Goal: Use online tool/utility

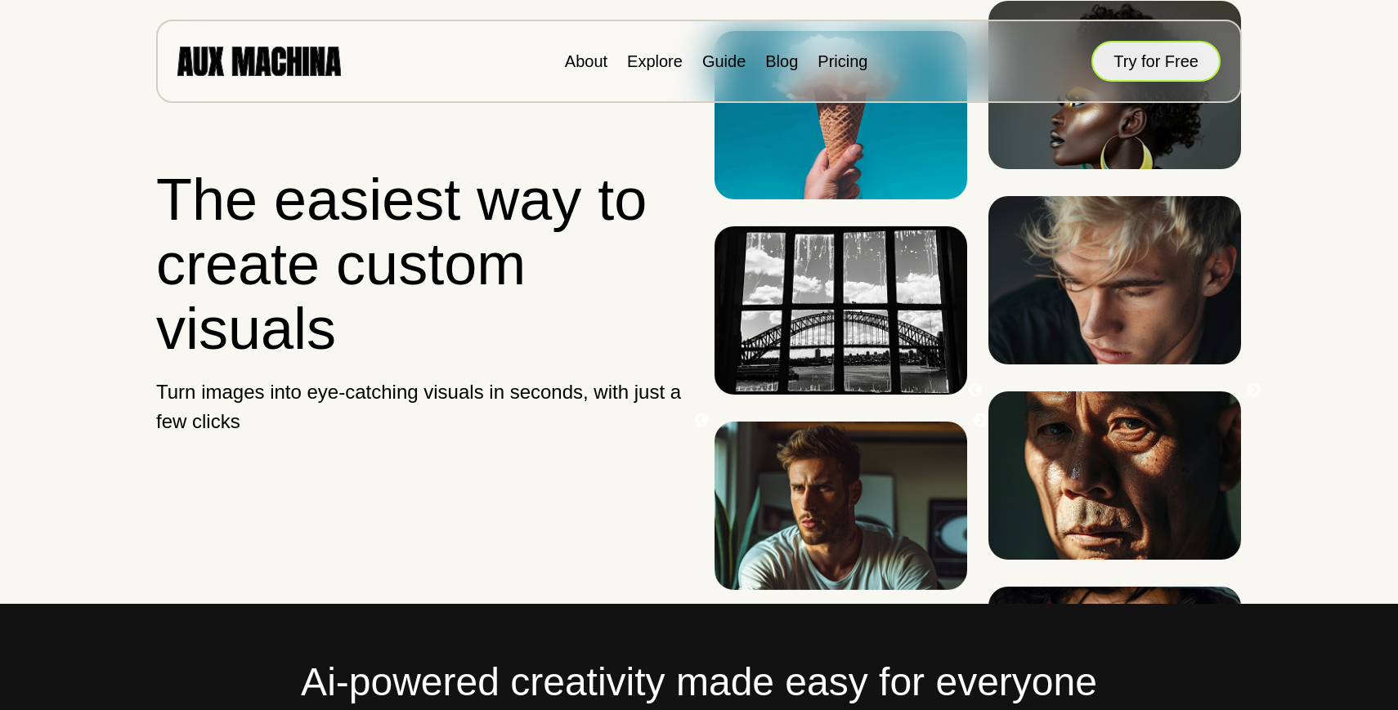
click at [1145, 56] on button "Try for Free" at bounding box center [1155, 61] width 129 height 41
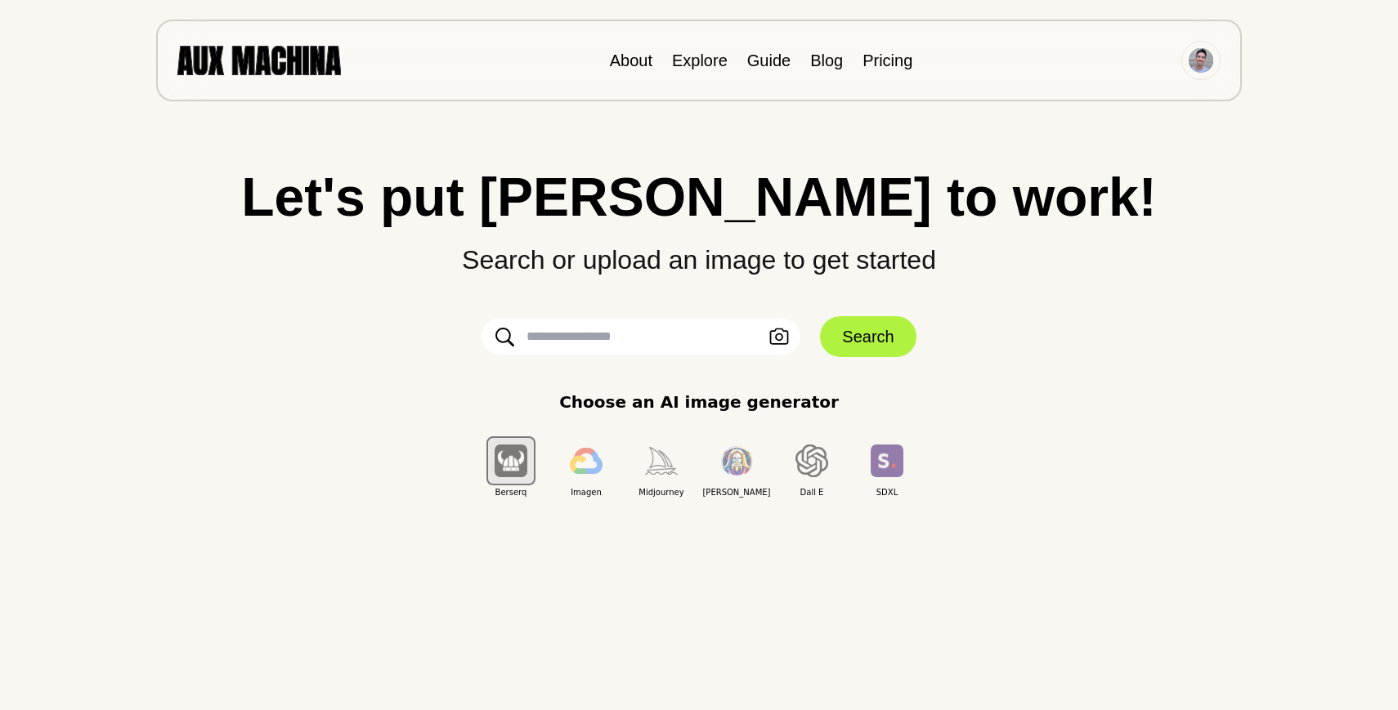
click at [612, 334] on input "text" at bounding box center [641, 337] width 319 height 36
type input "*"
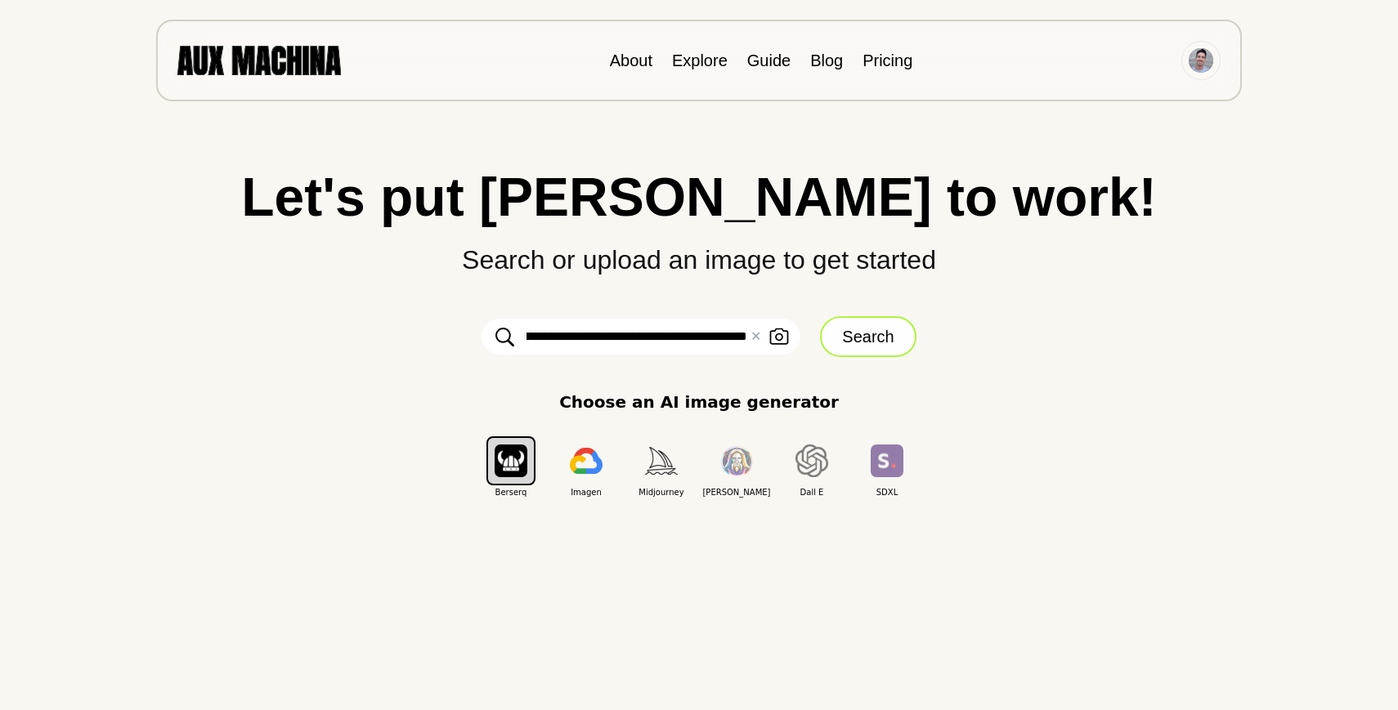
type input "**********"
click at [864, 338] on button "Search" at bounding box center [868, 336] width 96 height 41
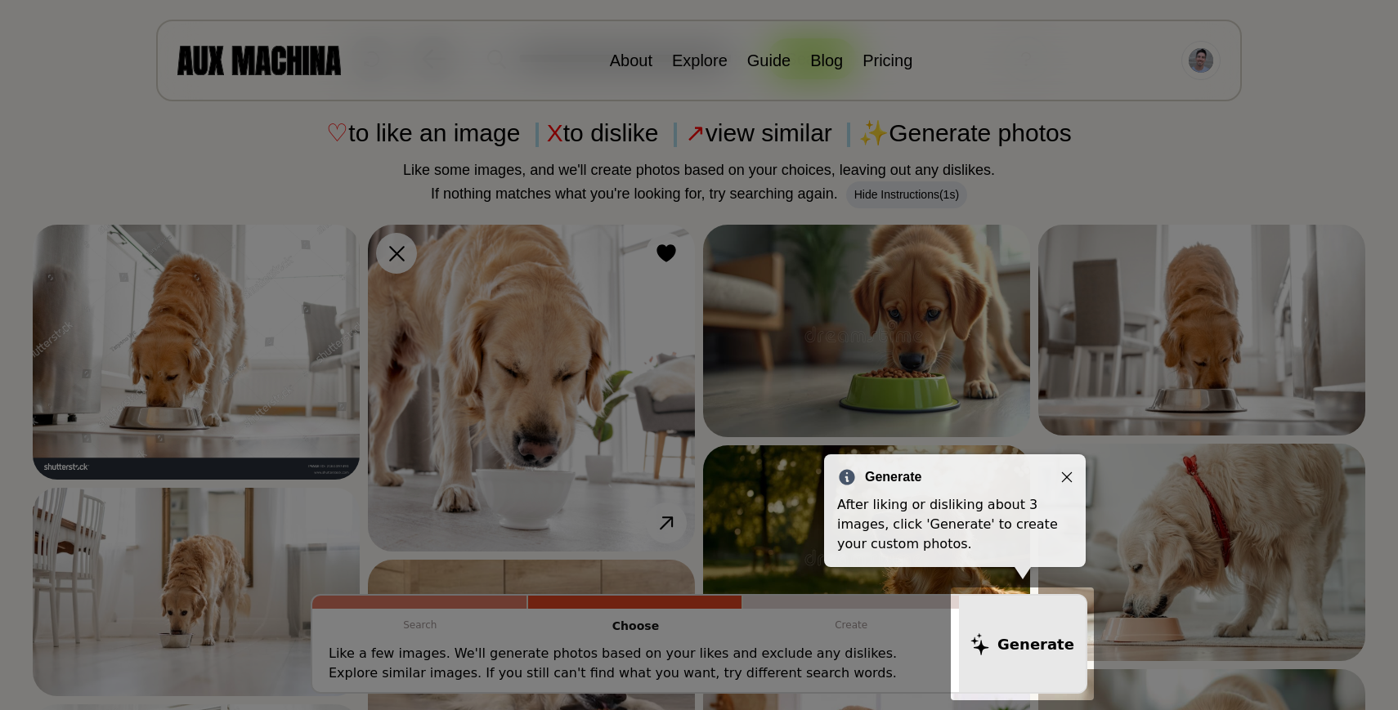
scroll to position [108, 0]
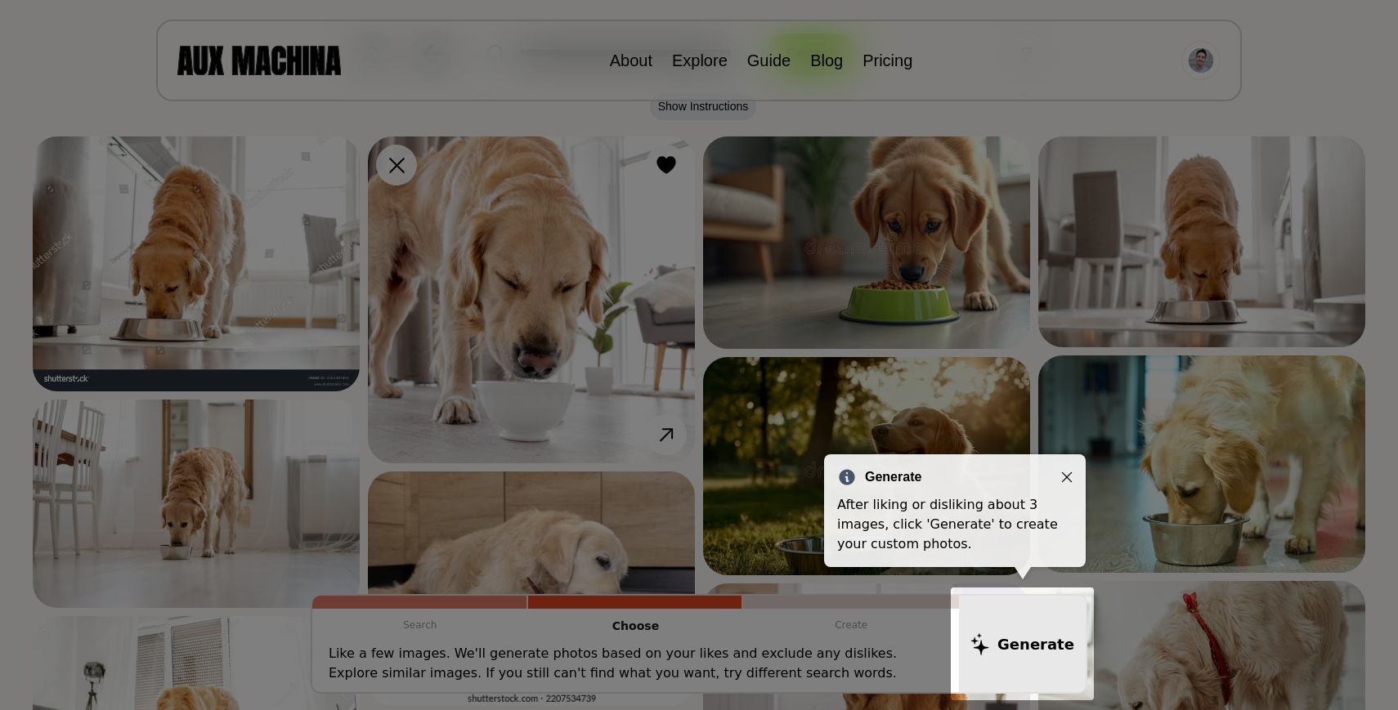
click at [1064, 477] on icon "Close" at bounding box center [1066, 477] width 11 height 11
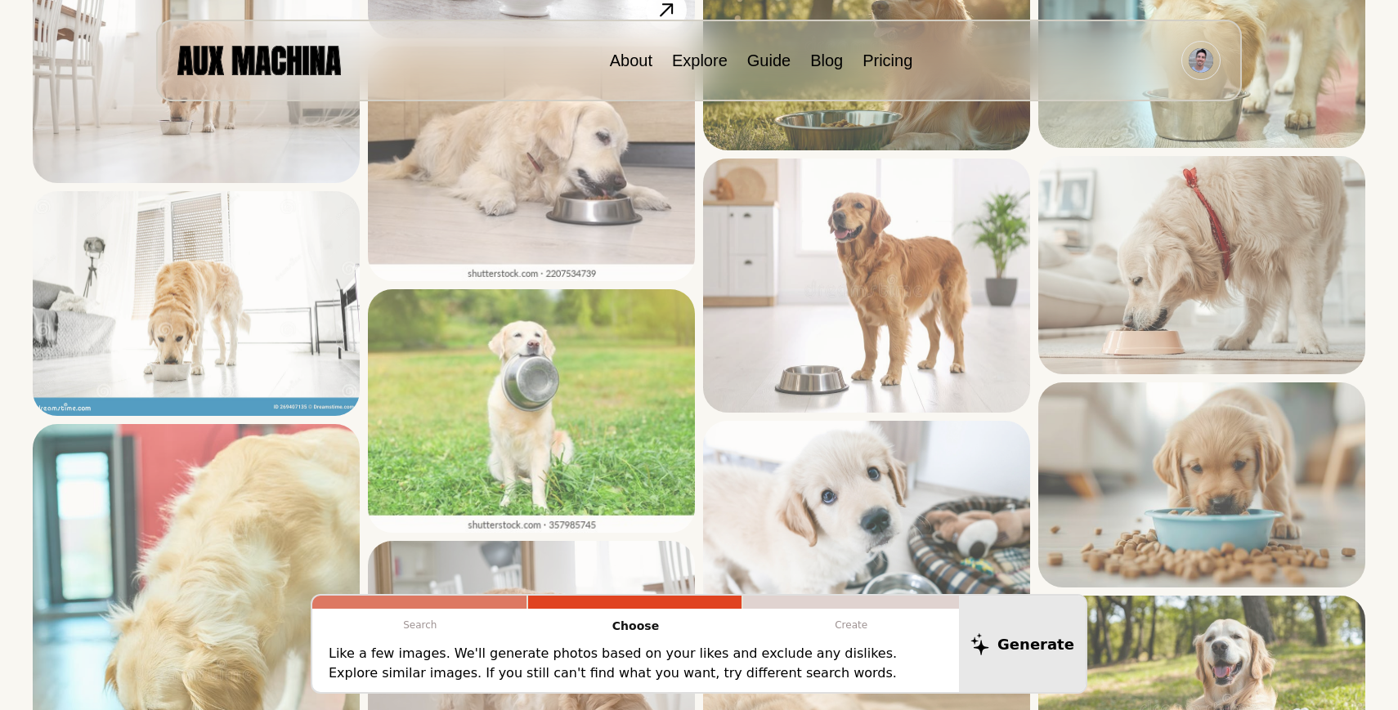
scroll to position [531, 0]
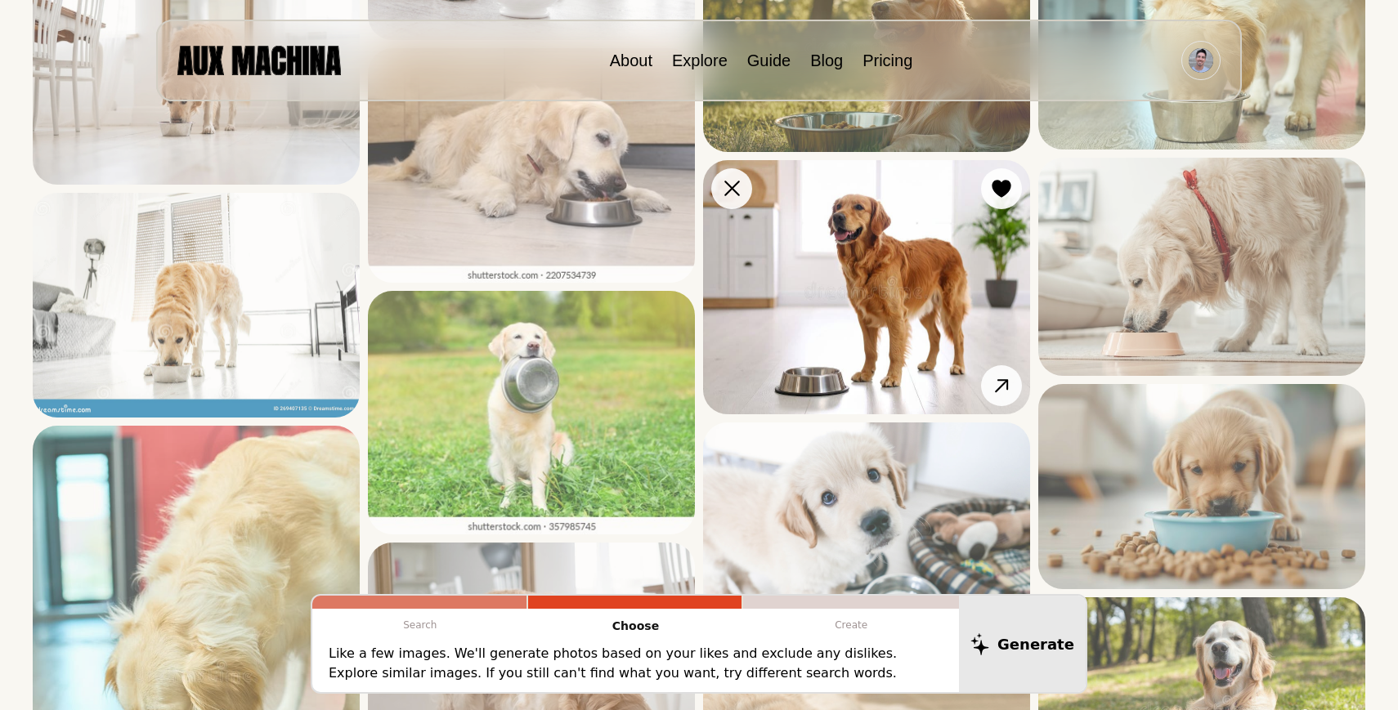
click at [903, 276] on img at bounding box center [866, 287] width 327 height 255
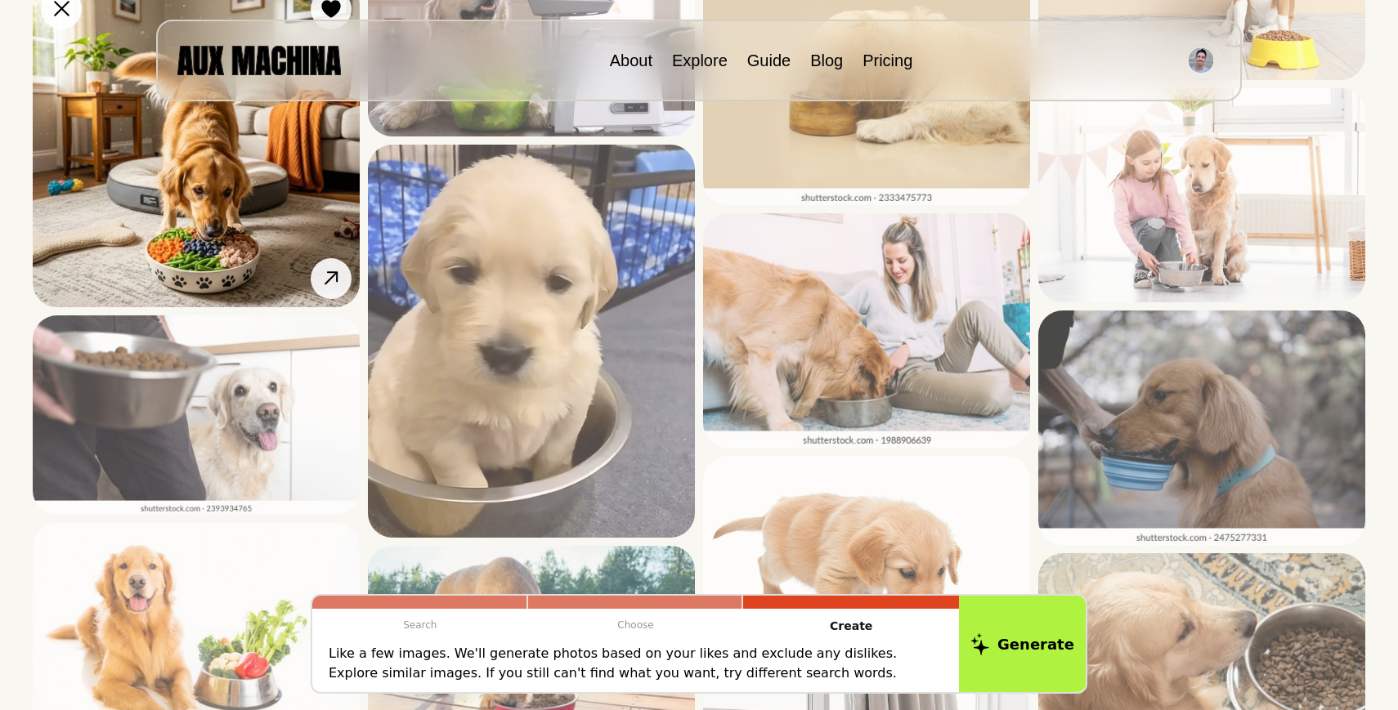
scroll to position [2560, 0]
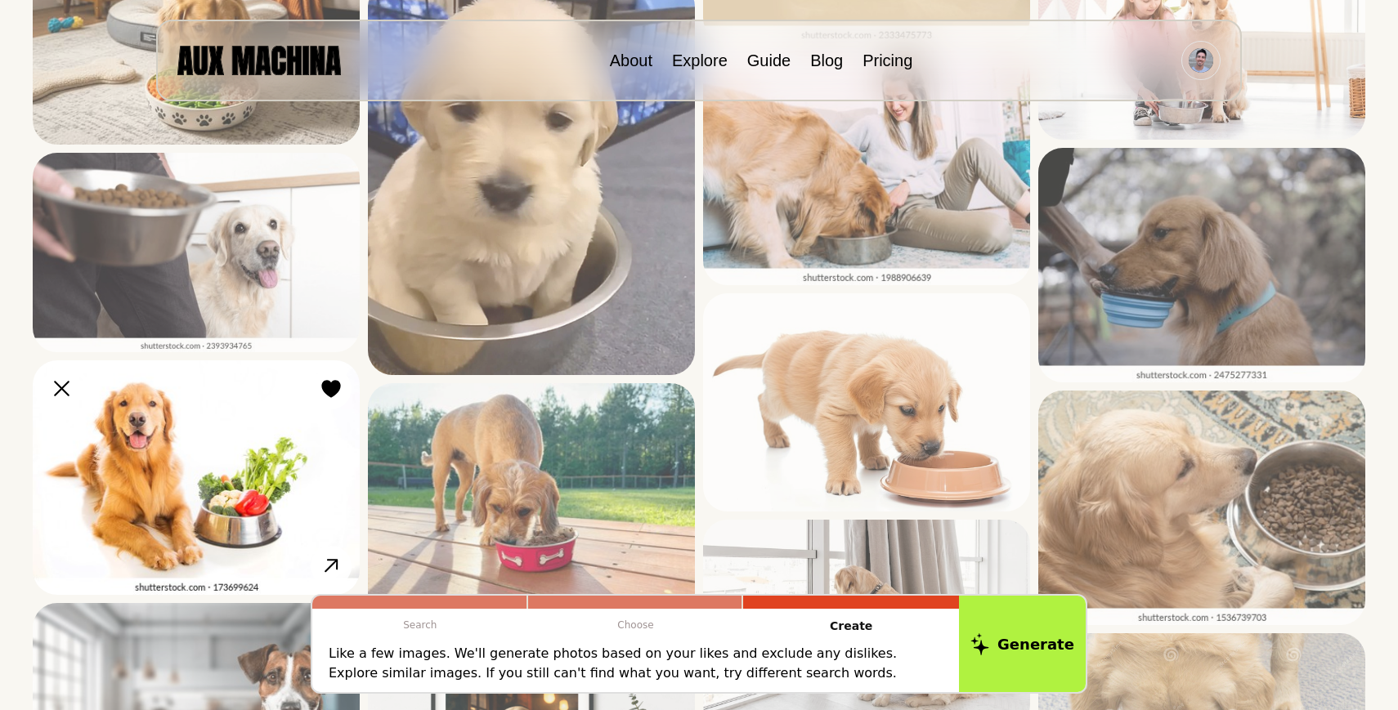
click at [201, 441] on img at bounding box center [196, 478] width 327 height 235
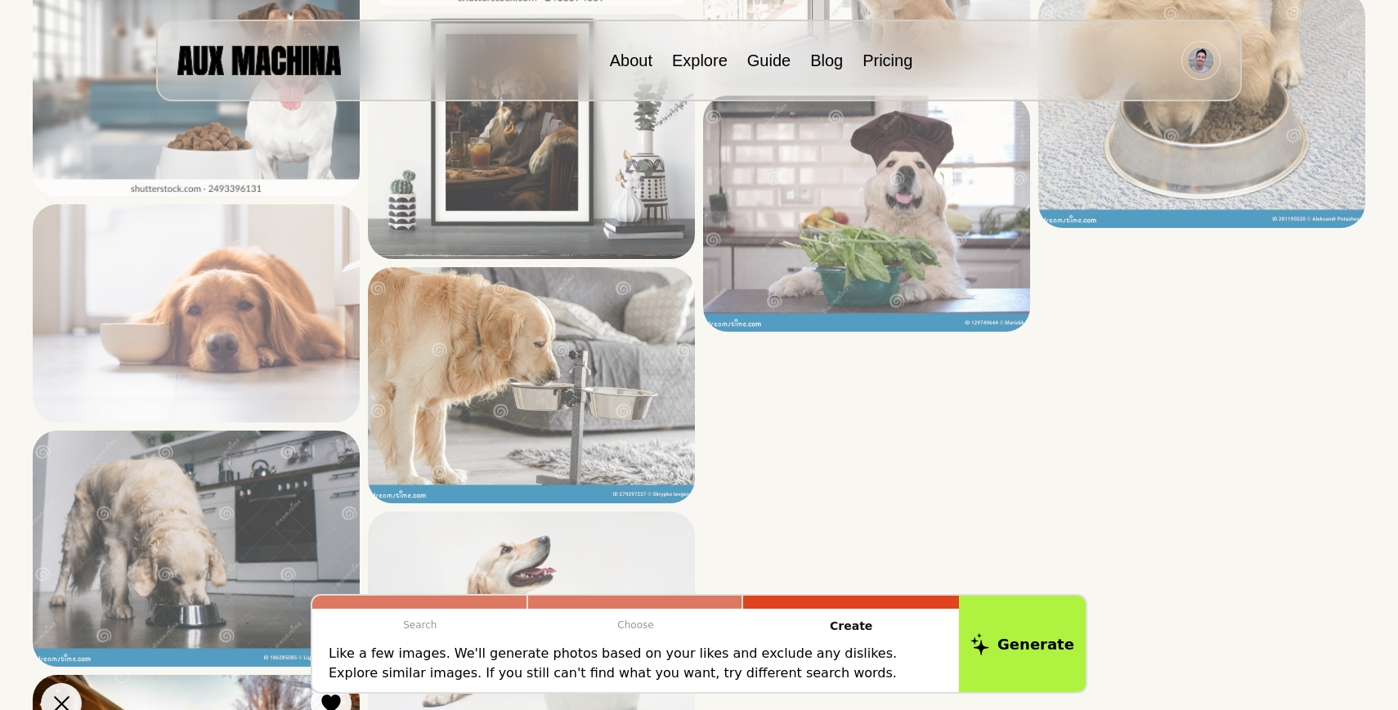
scroll to position [3515, 0]
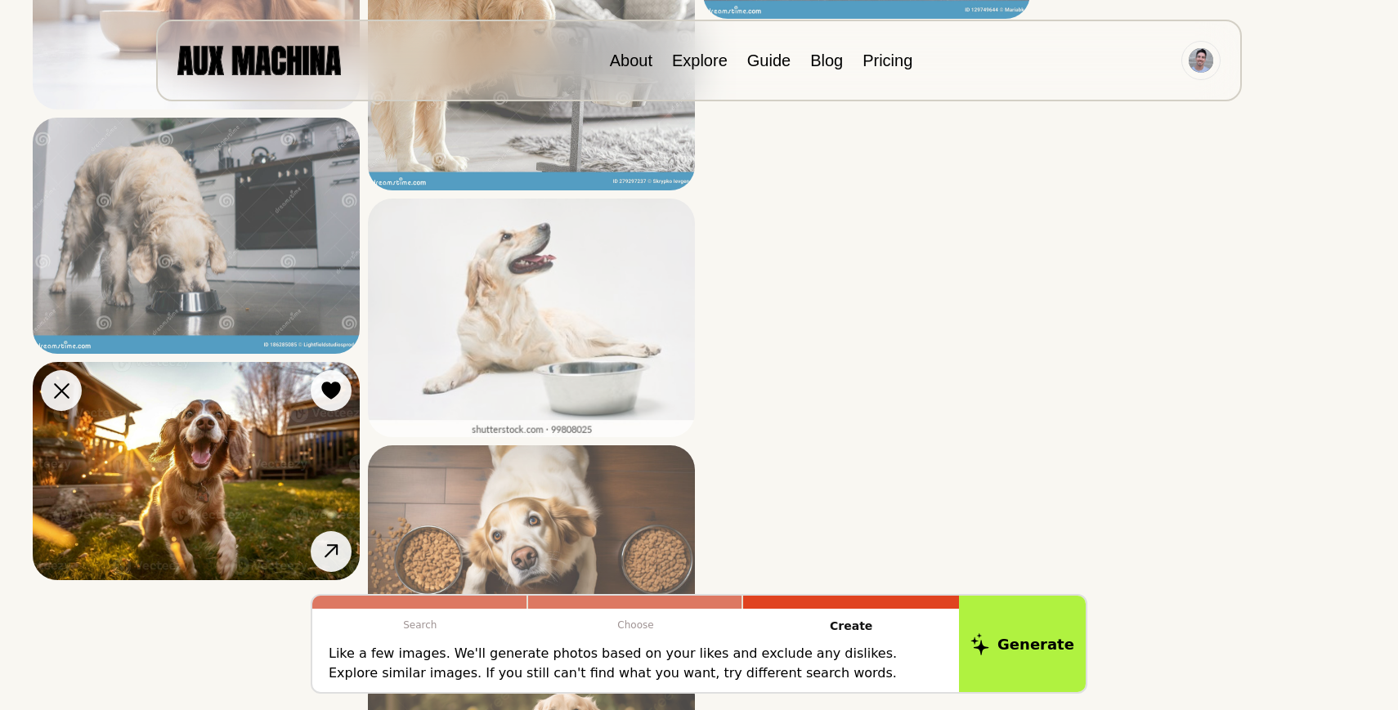
click at [208, 459] on img at bounding box center [196, 471] width 327 height 218
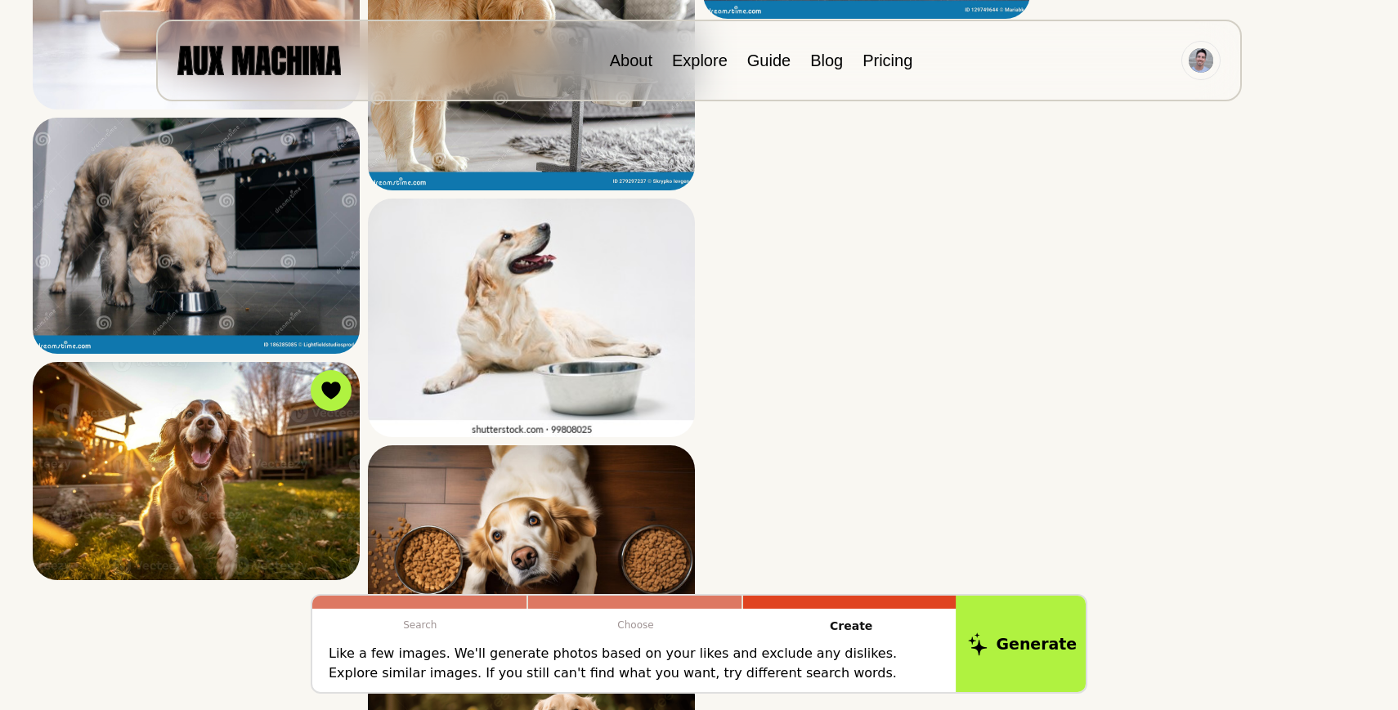
click at [1033, 655] on button "Generate" at bounding box center [1022, 644] width 133 height 101
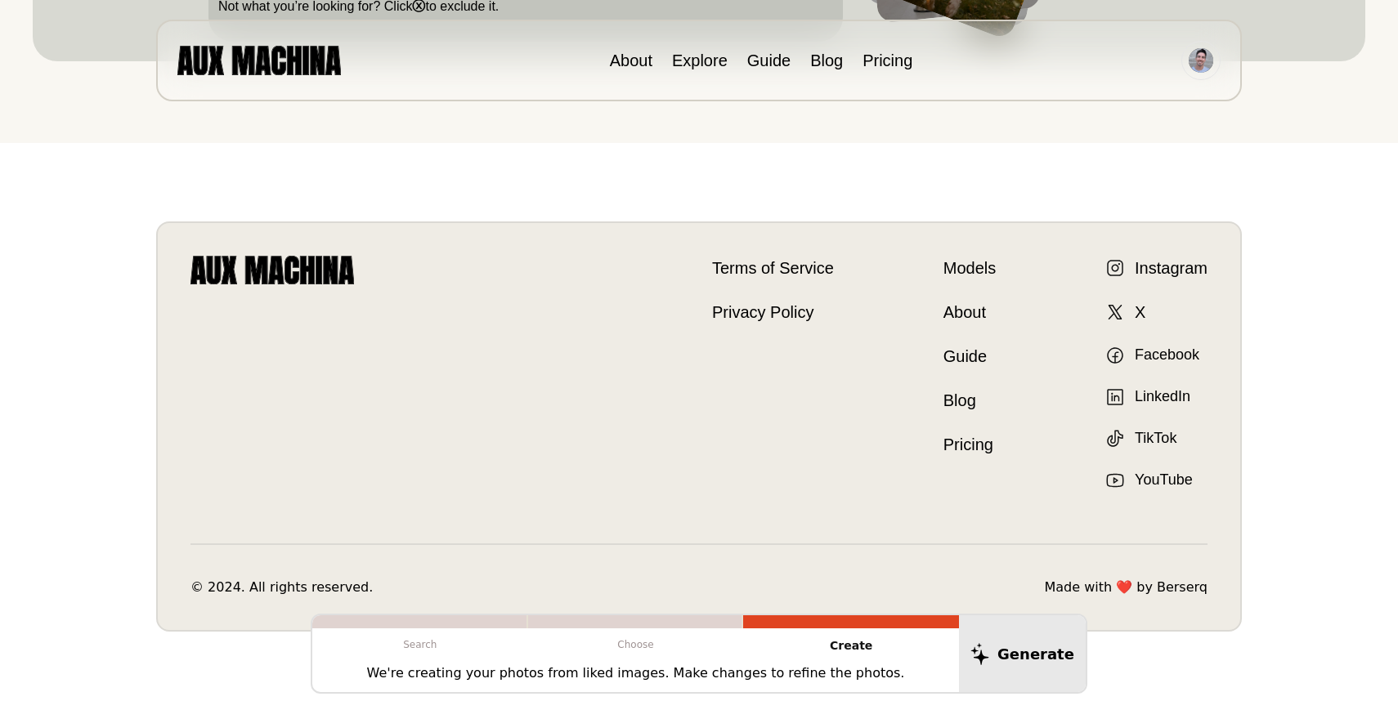
scroll to position [0, 0]
